Goal: Register for event/course: Sign up to attend an event or enroll in a course

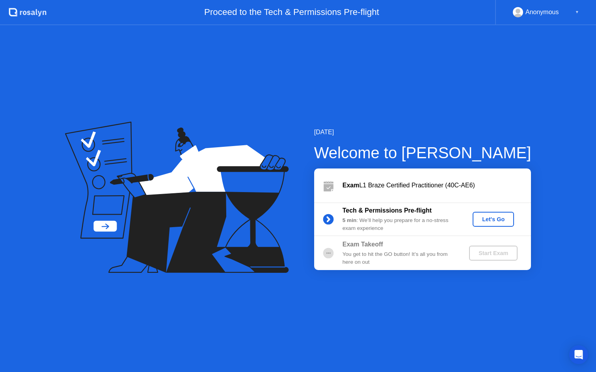
click at [486, 218] on div "Let's Go" at bounding box center [492, 219] width 35 height 6
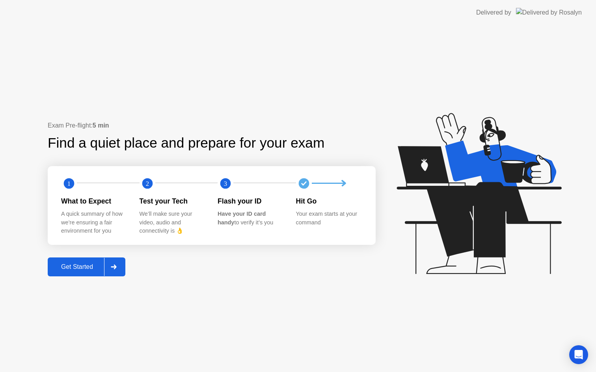
click at [84, 269] on div "Get Started" at bounding box center [77, 267] width 54 height 7
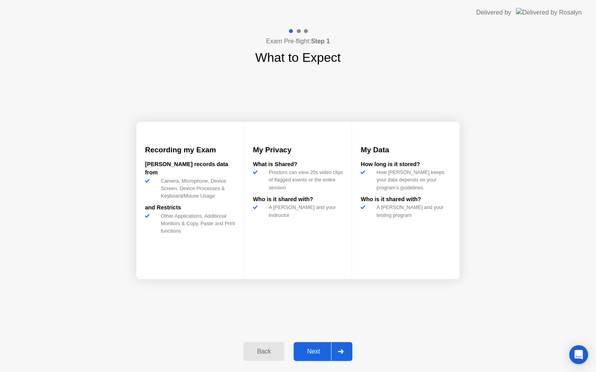
click at [314, 351] on div "Next" at bounding box center [313, 351] width 35 height 7
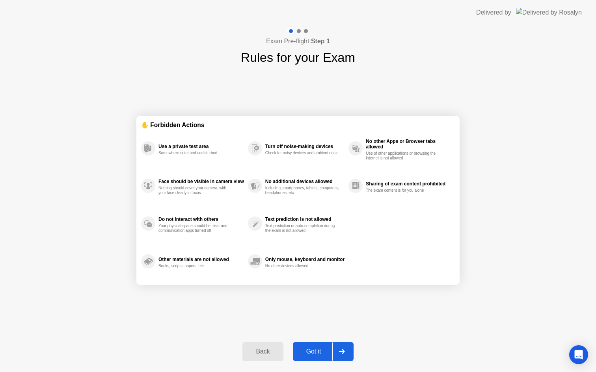
click at [312, 353] on div "Got it" at bounding box center [313, 351] width 37 height 7
select select "Available cameras"
select select "Available speakers"
select select "Available microphones"
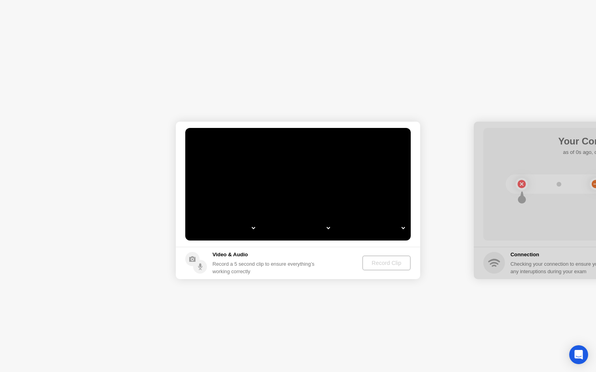
select select "**********"
select select "*******"
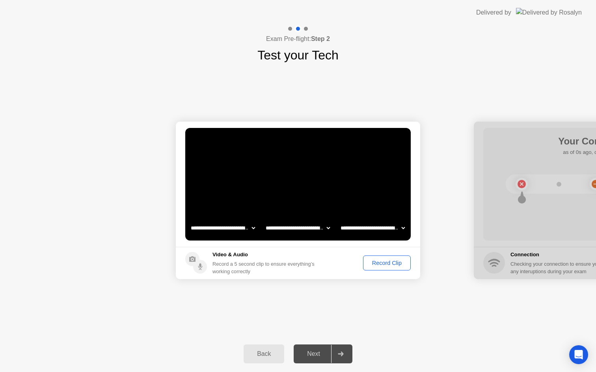
click at [355, 307] on div "**********" at bounding box center [298, 200] width 596 height 271
click at [382, 262] on div "Record Clip" at bounding box center [387, 263] width 42 height 6
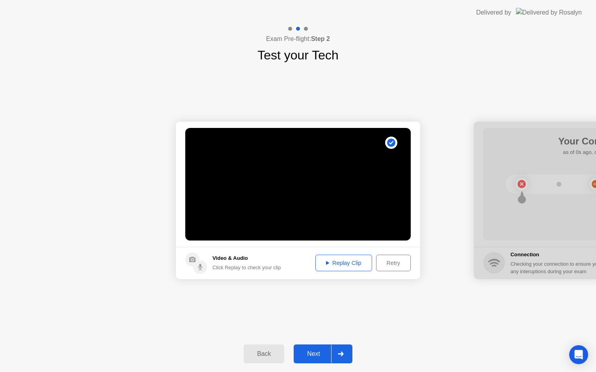
click at [312, 356] on div "Next" at bounding box center [313, 354] width 35 height 7
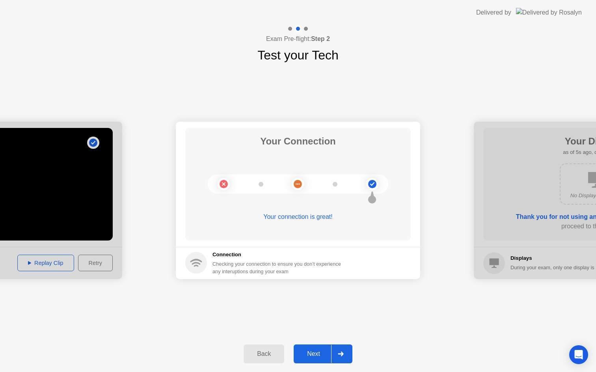
click at [316, 353] on div "Next" at bounding box center [313, 354] width 35 height 7
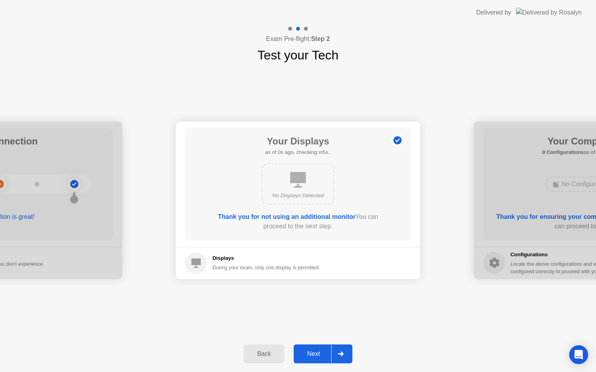
click at [316, 353] on div "Next" at bounding box center [313, 354] width 35 height 7
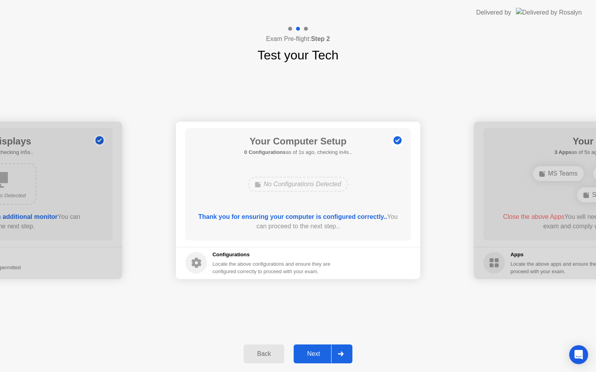
click at [316, 353] on div "Next" at bounding box center [313, 354] width 35 height 7
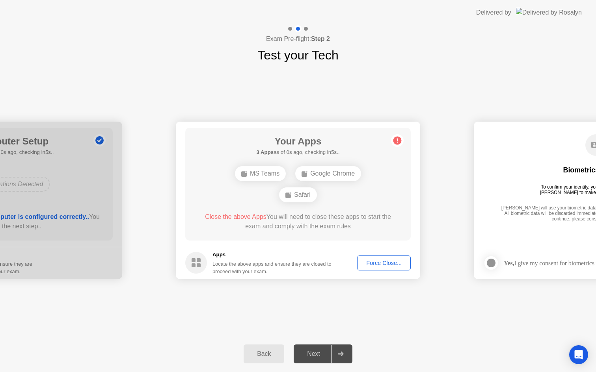
click at [375, 264] on div "Force Close..." at bounding box center [384, 263] width 48 height 6
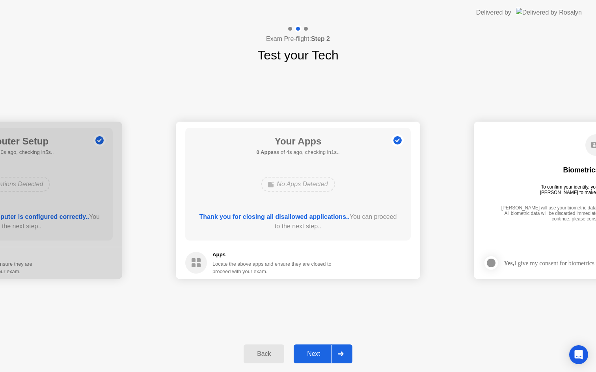
click at [319, 357] on div "Next" at bounding box center [313, 354] width 35 height 7
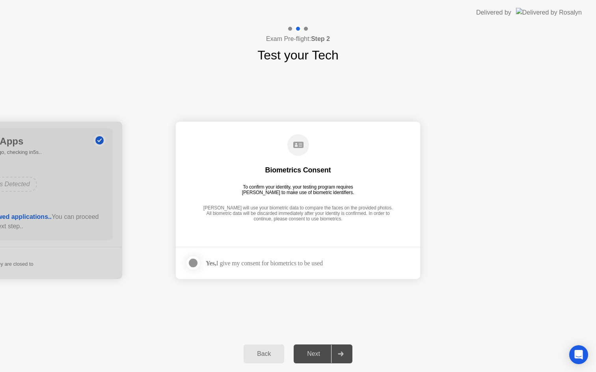
click at [196, 264] on div at bounding box center [192, 262] width 9 height 9
click at [317, 354] on div "Next" at bounding box center [313, 354] width 35 height 7
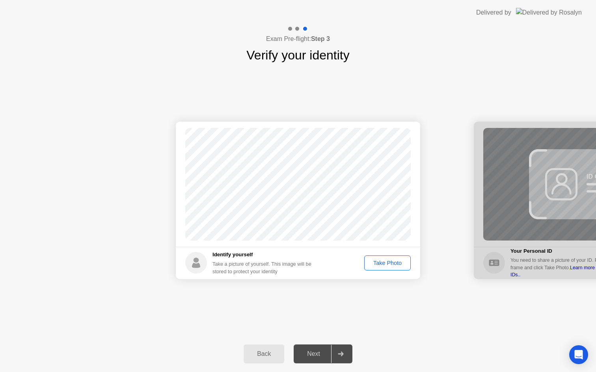
click at [387, 264] on div "Take Photo" at bounding box center [387, 263] width 41 height 6
click at [314, 359] on button "Next" at bounding box center [322, 354] width 59 height 19
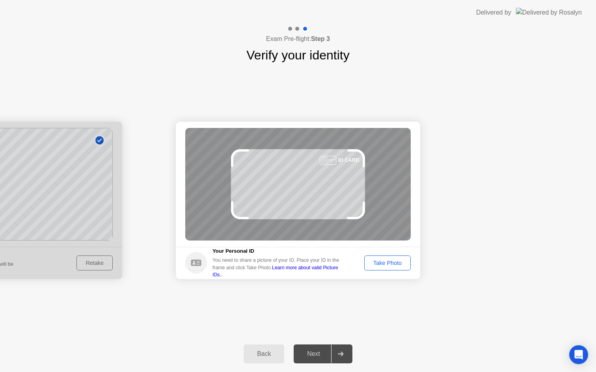
click at [387, 264] on div "Take Photo" at bounding box center [387, 263] width 41 height 6
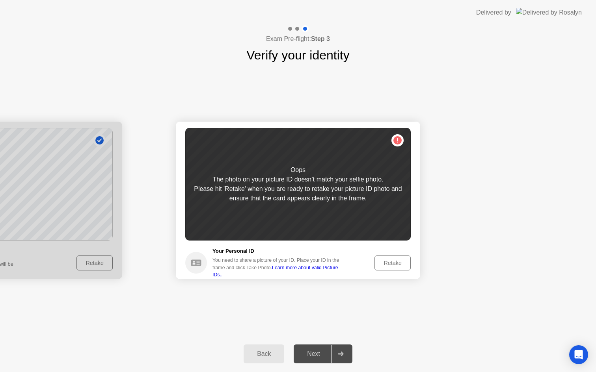
click at [389, 263] on div "Retake" at bounding box center [392, 263] width 31 height 6
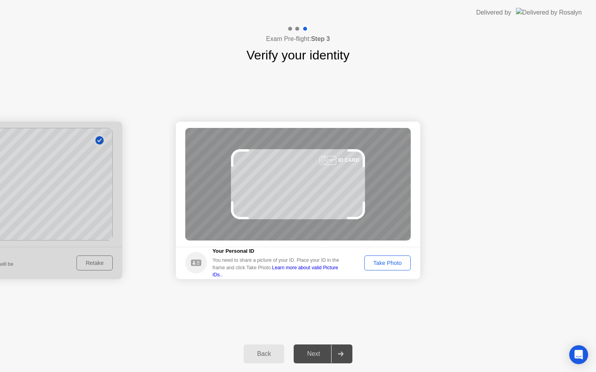
click at [390, 265] on div "Take Photo" at bounding box center [387, 263] width 41 height 6
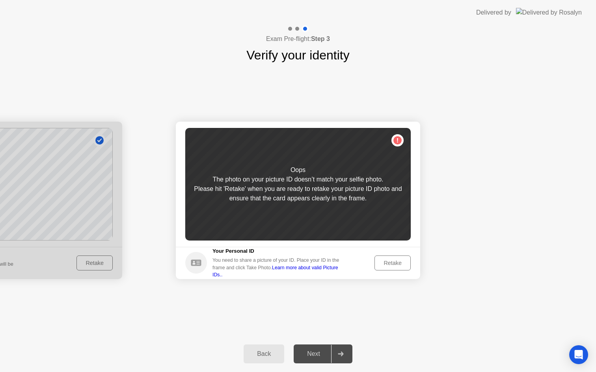
click at [395, 266] on div "Retake" at bounding box center [392, 263] width 31 height 6
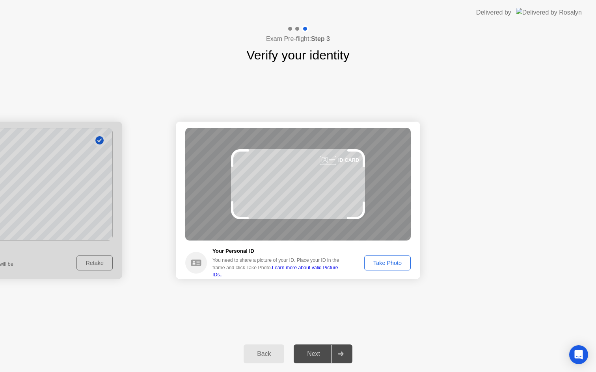
click at [395, 266] on div "Take Photo" at bounding box center [387, 263] width 41 height 6
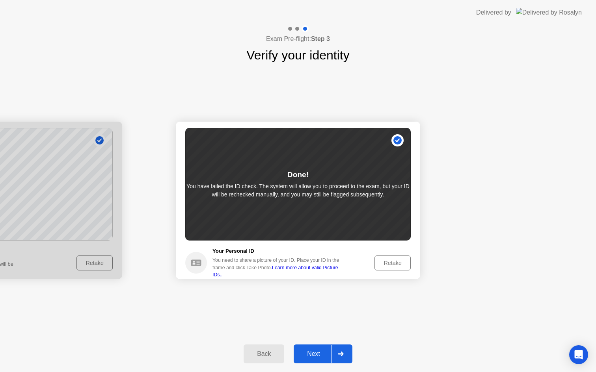
click at [316, 359] on button "Next" at bounding box center [322, 354] width 59 height 19
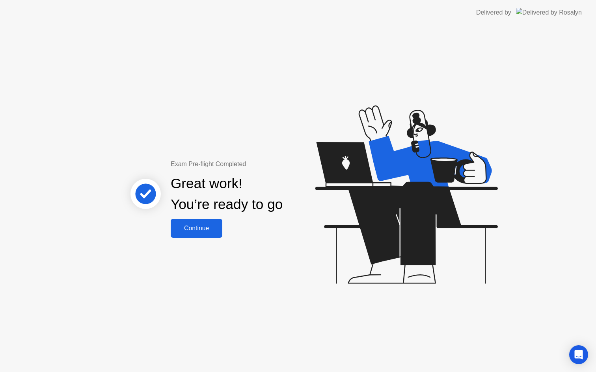
click at [204, 228] on div "Continue" at bounding box center [196, 228] width 47 height 7
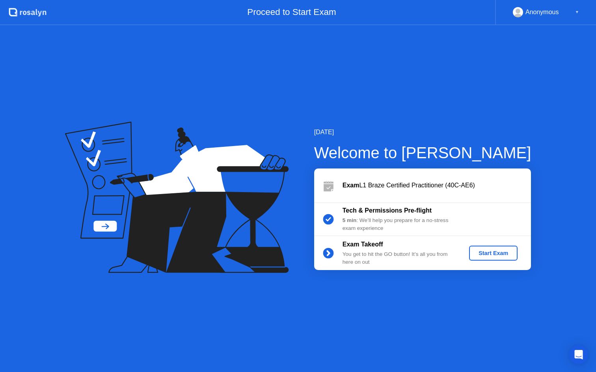
click at [488, 254] on div "Start Exam" at bounding box center [493, 253] width 42 height 6
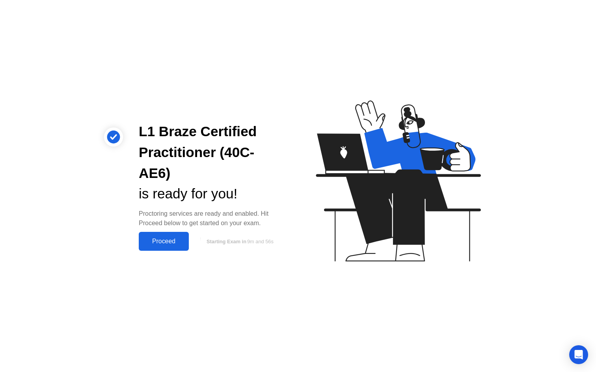
click at [167, 238] on div "Proceed" at bounding box center [163, 241] width 45 height 7
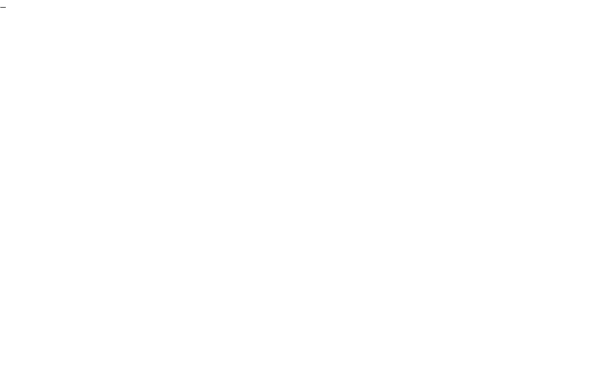
click div "End Proctoring Session"
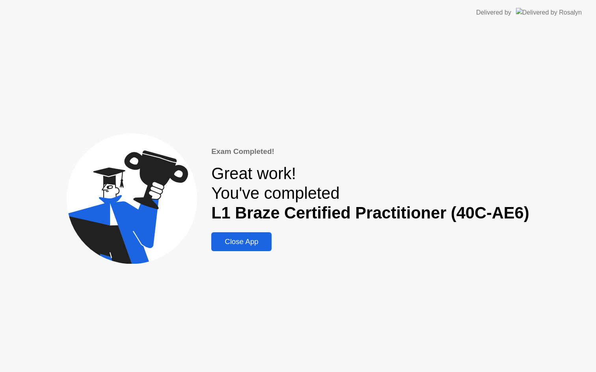
click at [246, 244] on div "Close App" at bounding box center [242, 242] width 56 height 9
